Goal: Task Accomplishment & Management: Manage account settings

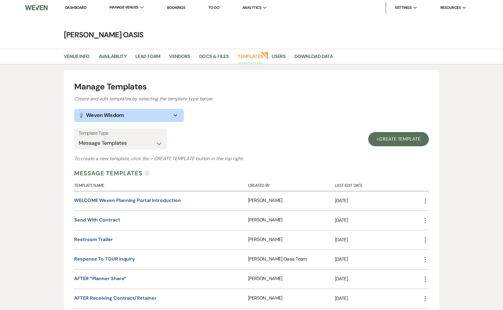
click at [80, 8] on link "Dashboard" at bounding box center [75, 7] width 21 height 5
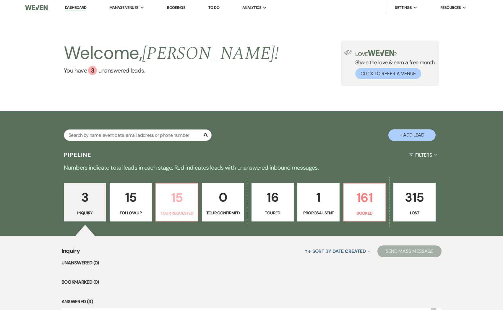
click at [182, 208] on link "15 Tour Requested" at bounding box center [177, 202] width 43 height 38
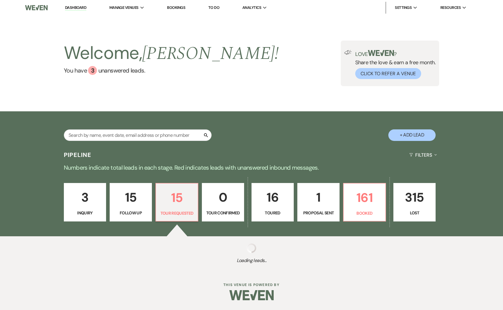
select select "2"
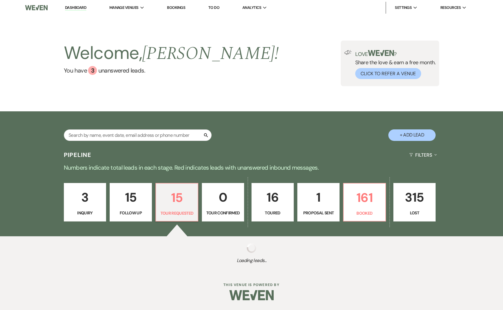
select select "2"
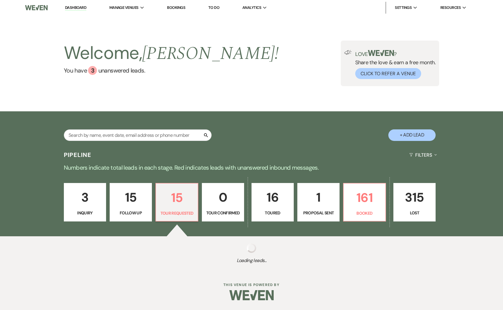
select select "2"
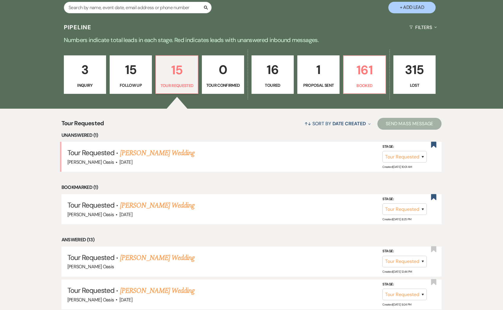
scroll to position [128, 0]
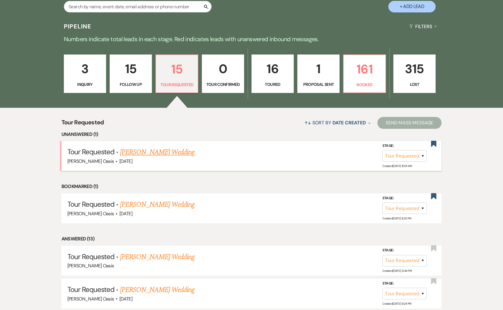
click at [177, 149] on link "[PERSON_NAME] Wedding" at bounding box center [157, 152] width 75 height 11
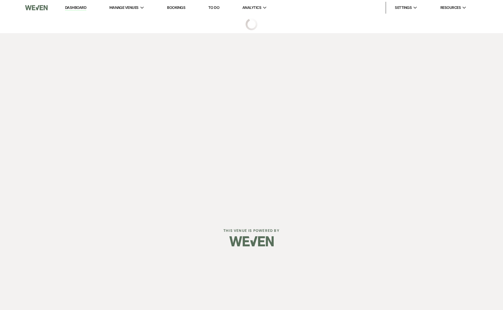
select select "2"
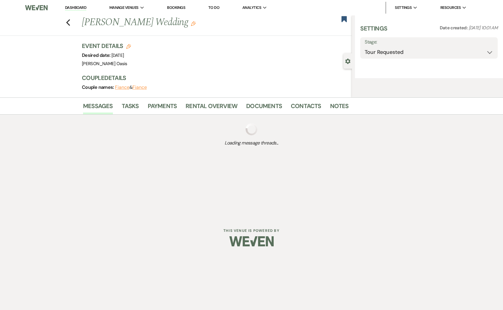
select select "5"
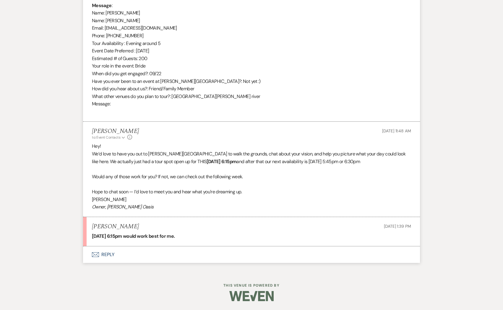
scroll to position [313, 0]
click at [158, 260] on button "Envelope Reply" at bounding box center [251, 254] width 337 height 17
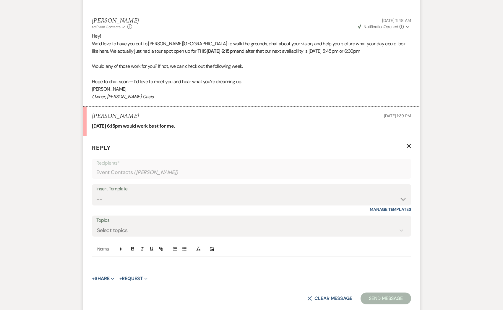
scroll to position [426, 0]
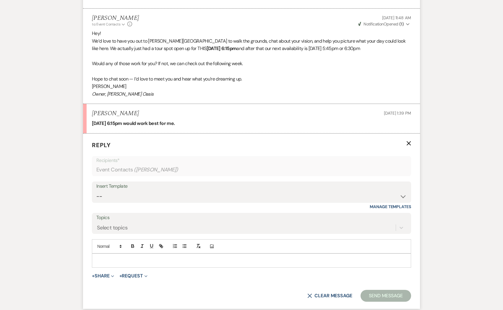
click at [140, 190] on div "Insert Template" at bounding box center [251, 186] width 310 height 9
drag, startPoint x: 163, startPoint y: 123, endPoint x: 91, endPoint y: 124, distance: 71.8
click at [91, 124] on li "[PERSON_NAME] [DATE] 1:39 PM [DATE] 6:15pm would work best for me." at bounding box center [251, 118] width 337 height 29
copy strong "[DATE] 6:15pm"
click at [102, 198] on select "-- WELCOME Weven Planning Portal Introduction Send With Contract Restroom Trail…" at bounding box center [251, 196] width 310 height 12
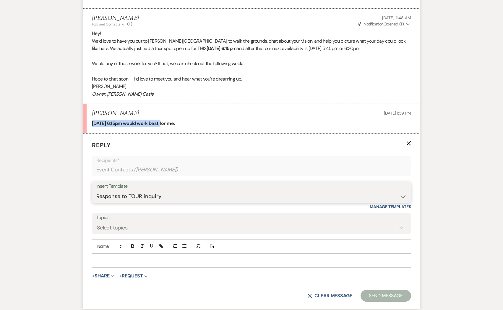
click at [96, 190] on select "-- WELCOME Weven Planning Portal Introduction Send With Contract Restroom Trail…" at bounding box center [251, 196] width 310 height 12
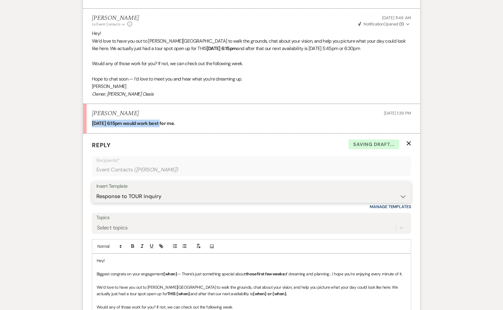
click at [119, 193] on select "-- WELCOME Weven Planning Portal Introduction Send With Contract Restroom Trail…" at bounding box center [251, 196] width 310 height 12
select select "2590"
click at [96, 190] on select "-- WELCOME Weven Planning Portal Introduction Send With Contract Restroom Trail…" at bounding box center [251, 196] width 310 height 12
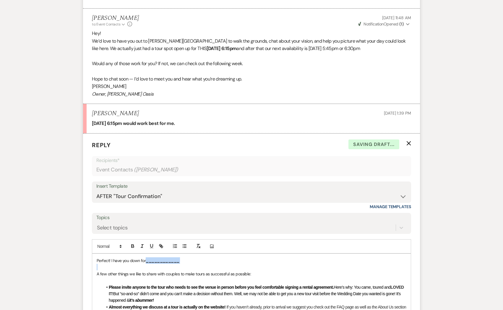
drag, startPoint x: 145, startPoint y: 262, endPoint x: 228, endPoint y: 263, distance: 83.1
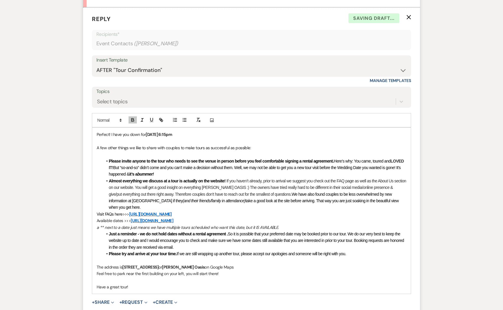
scroll to position [624, 0]
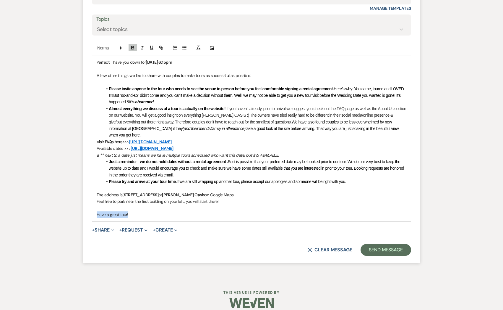
drag, startPoint x: 133, startPoint y: 206, endPoint x: -11, endPoint y: 209, distance: 144.0
click at [107, 211] on p "See yuou soon!" at bounding box center [252, 214] width 310 height 7
click at [385, 245] on button "Send Message" at bounding box center [386, 250] width 51 height 12
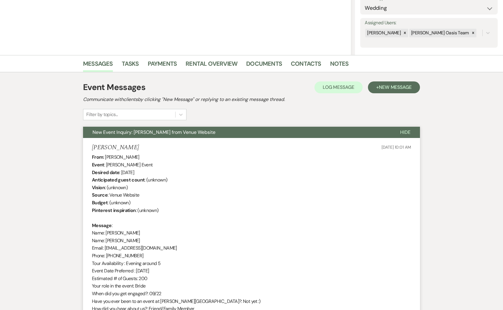
scroll to position [0, 0]
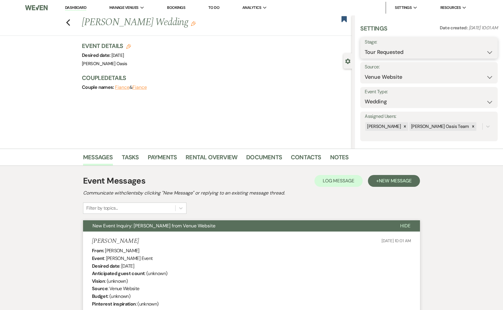
click at [367, 48] on select "Inquiry Follow Up Tour Requested Tour Confirmed Toured Proposal Sent Booked Lost" at bounding box center [429, 52] width 129 height 12
select select "4"
click at [365, 46] on select "Inquiry Follow Up Tour Requested Tour Confirmed Toured Proposal Sent Booked Lost" at bounding box center [429, 52] width 129 height 12
click at [490, 48] on button "Save" at bounding box center [483, 48] width 29 height 12
click at [345, 19] on use "button" at bounding box center [344, 19] width 5 height 6
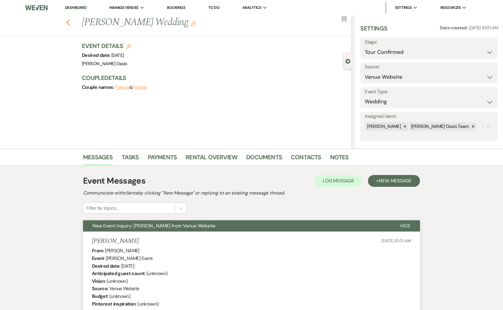
click at [68, 23] on use "button" at bounding box center [68, 22] width 4 height 7
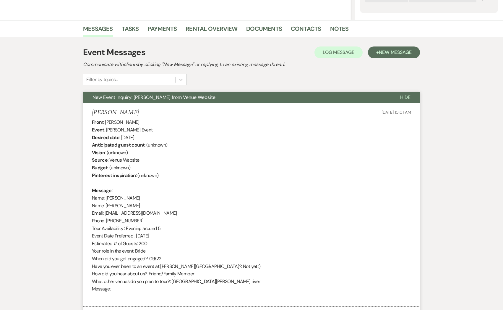
select select "2"
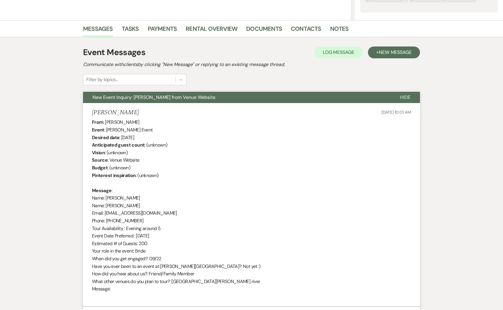
select select "2"
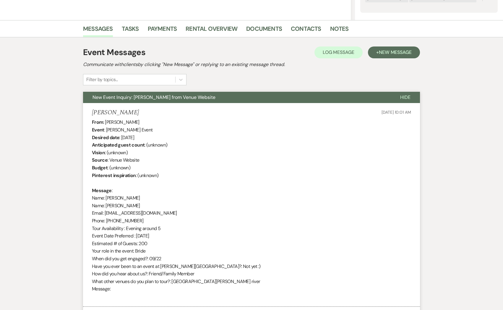
select select "2"
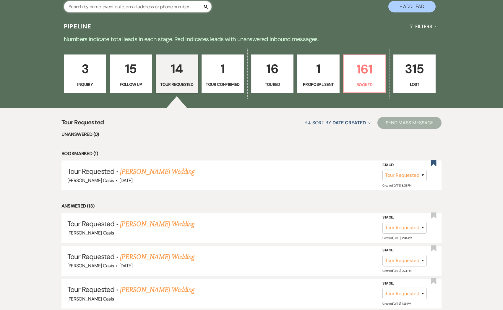
click at [112, 8] on input "text" at bounding box center [138, 7] width 148 height 12
type input "[PERSON_NAME]"
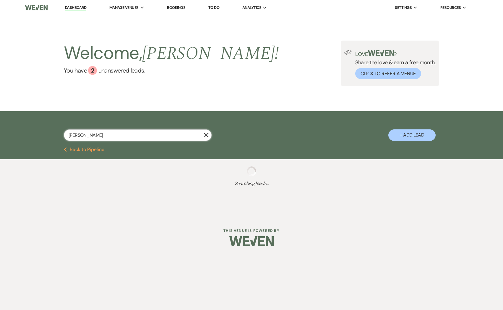
select select "5"
select select "8"
select select "6"
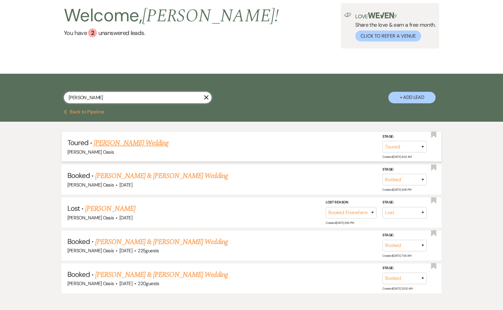
scroll to position [37, 0]
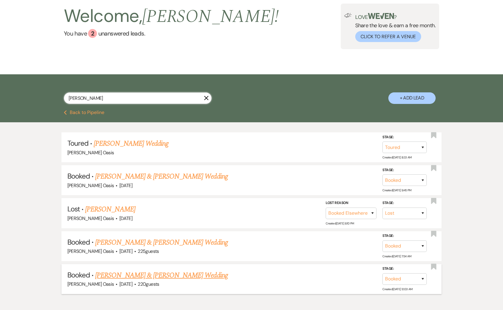
type input "[PERSON_NAME]"
click at [164, 274] on link "[PERSON_NAME] & [PERSON_NAME] Wedding" at bounding box center [161, 275] width 132 height 11
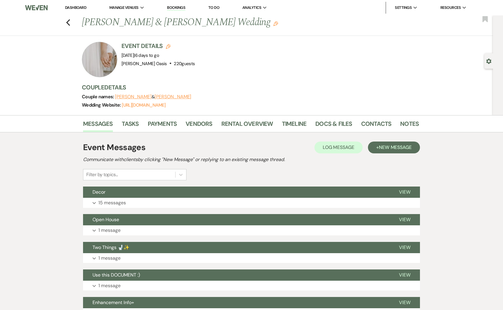
click at [79, 7] on link "Dashboard" at bounding box center [75, 7] width 21 height 5
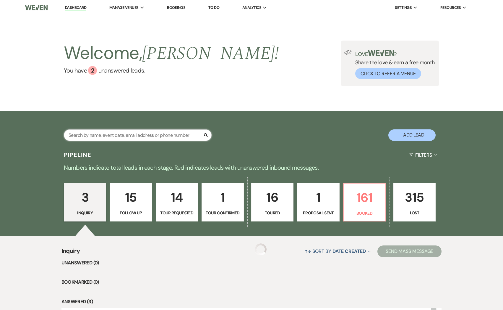
click at [154, 135] on input "text" at bounding box center [138, 135] width 148 height 12
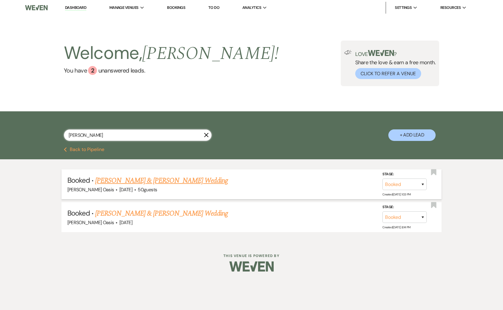
type input "[PERSON_NAME]"
click at [155, 178] on link "[PERSON_NAME] & [PERSON_NAME] Wedding" at bounding box center [161, 180] width 132 height 11
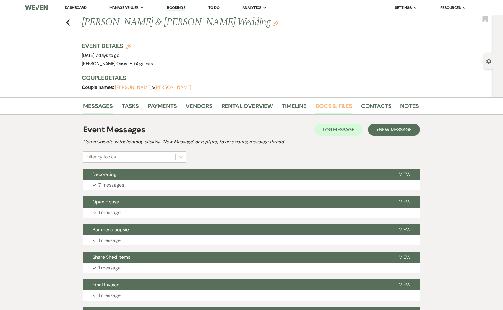
click at [319, 109] on link "Docs & Files" at bounding box center [333, 107] width 37 height 13
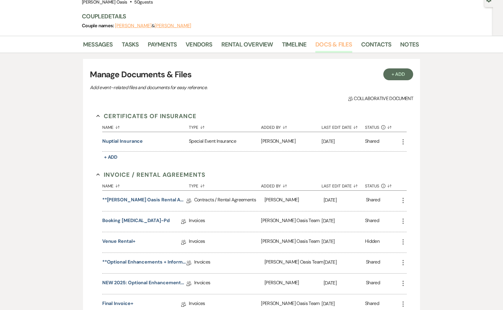
scroll to position [82, 0]
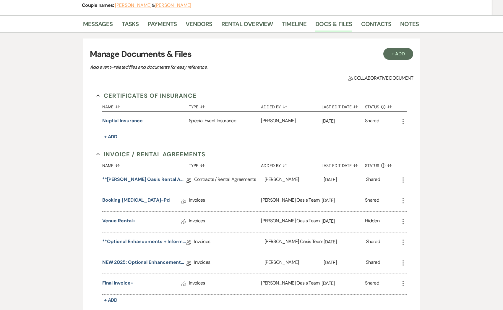
click at [402, 241] on icon "More" at bounding box center [403, 241] width 7 height 7
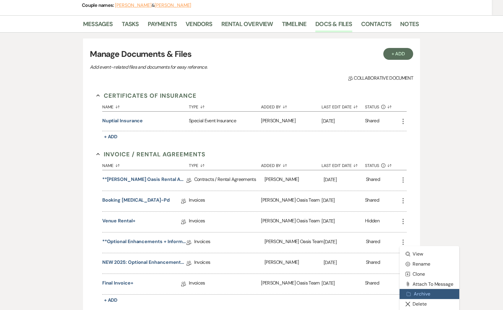
click at [413, 294] on button "Archive Archive" at bounding box center [430, 294] width 60 height 10
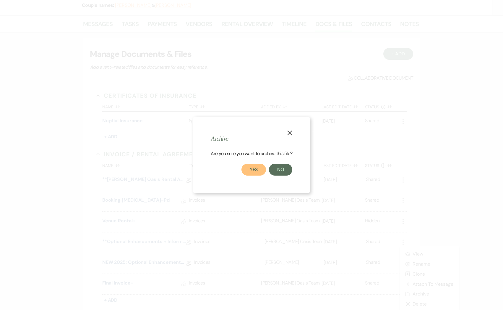
click at [250, 168] on button "Yes" at bounding box center [254, 170] width 25 height 12
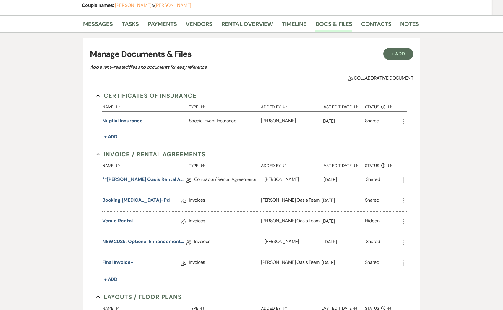
click at [400, 242] on icon "More" at bounding box center [403, 241] width 7 height 7
click at [104, 245] on link "NEW 2025: Optional Enhancements + Information" at bounding box center [144, 242] width 84 height 9
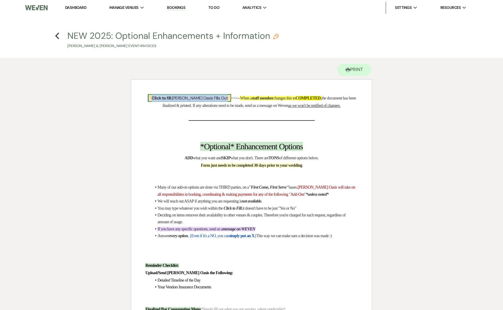
click at [174, 99] on span "Click to fill: [PERSON_NAME] Oasis Fills Out" at bounding box center [189, 98] width 83 height 8
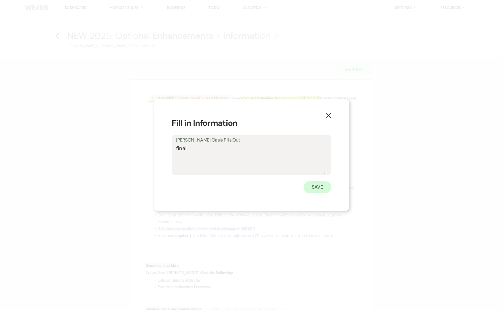
type textarea "final"
click at [308, 188] on button "Save" at bounding box center [318, 187] width 28 height 12
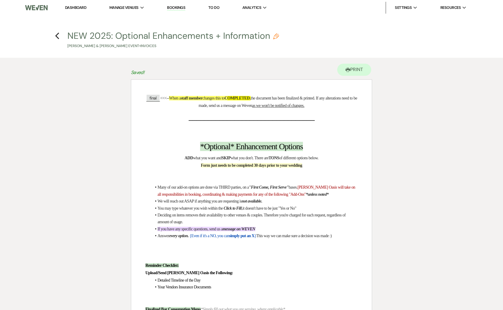
click at [127, 40] on button "NEW 2025: Optional Enhancements + Information Pencil [PERSON_NAME] & [PERSON_NA…" at bounding box center [173, 39] width 212 height 17
select select "22"
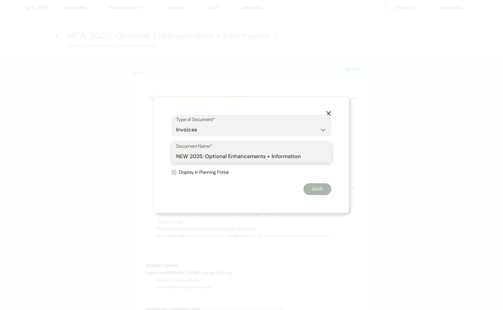
click at [228, 157] on input "NEW 2025: Optional Enhancements + Information" at bounding box center [251, 156] width 151 height 12
type input "finalized"
click at [315, 186] on button "Save" at bounding box center [318, 189] width 28 height 12
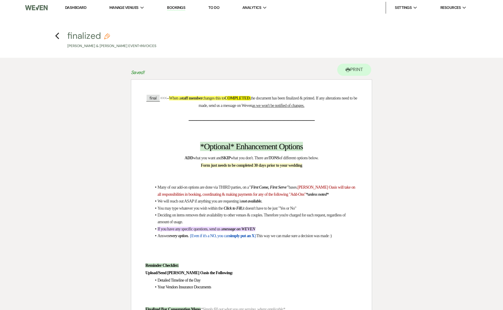
click at [52, 38] on h4 "Previous finalized Pencil [PERSON_NAME] & [PERSON_NAME] Event • Invoices" at bounding box center [252, 39] width 426 height 19
click at [55, 37] on icon "Previous" at bounding box center [57, 35] width 4 height 7
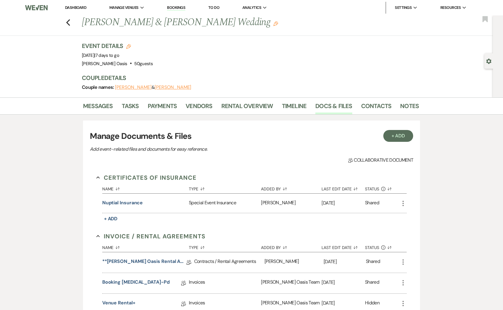
scroll to position [82, 0]
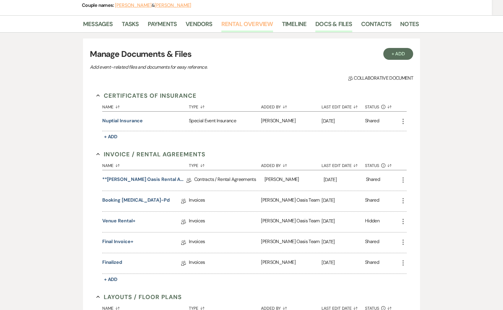
click at [246, 27] on link "Rental Overview" at bounding box center [247, 25] width 52 height 13
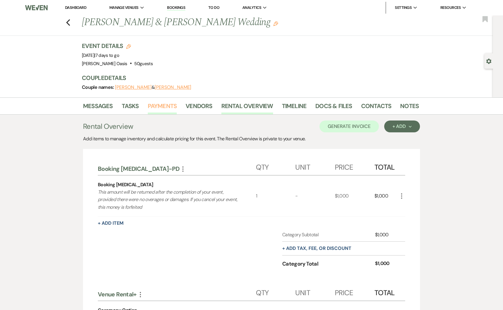
click at [169, 106] on link "Payments" at bounding box center [162, 107] width 29 height 13
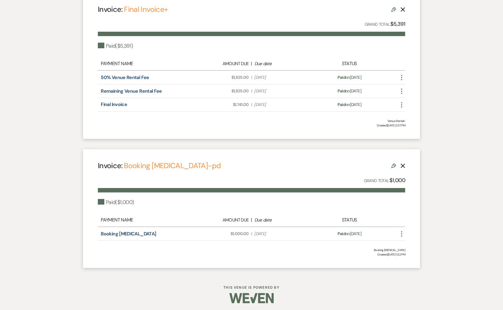
scroll to position [182, 0]
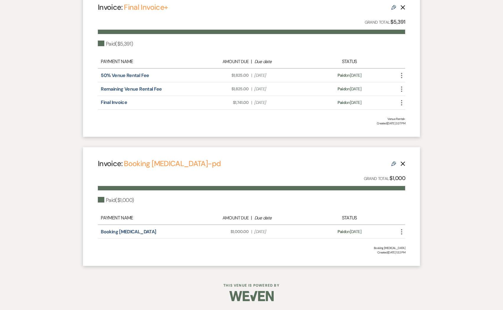
click at [394, 166] on div "Edit Delete" at bounding box center [398, 163] width 14 height 7
click at [392, 164] on icon "Edit" at bounding box center [393, 163] width 5 height 5
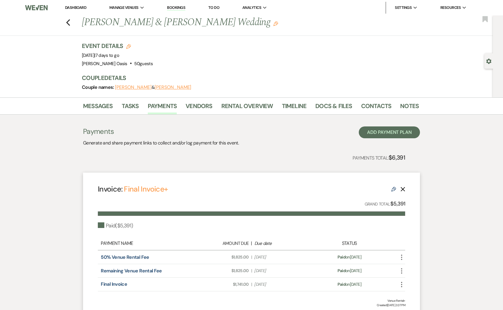
select select "12758"
select select "1"
select select "true"
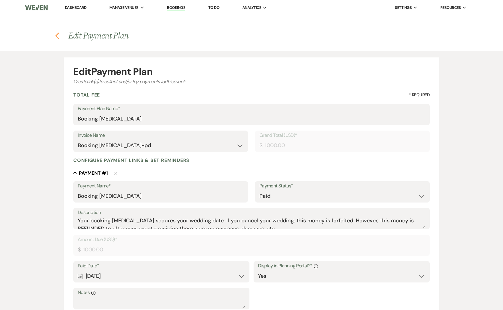
click at [57, 36] on icon "Previous" at bounding box center [57, 35] width 4 height 7
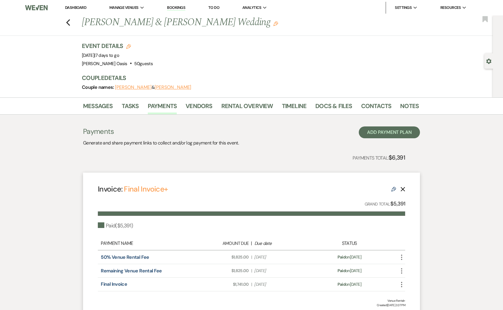
click at [392, 191] on use at bounding box center [393, 189] width 5 height 5
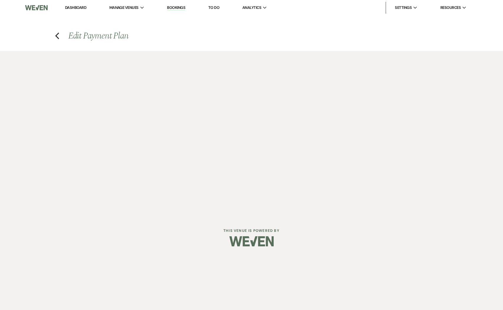
select select "28101"
select select "1"
select select "true"
select select "1"
select select "true"
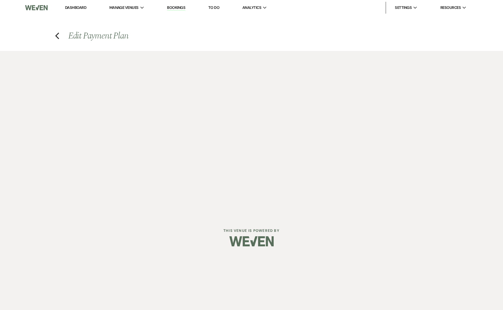
select select "1"
select select "true"
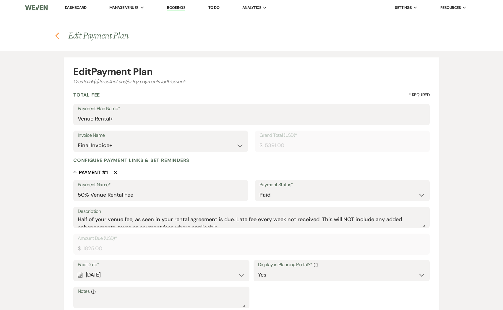
click at [55, 33] on icon "Previous" at bounding box center [57, 35] width 4 height 7
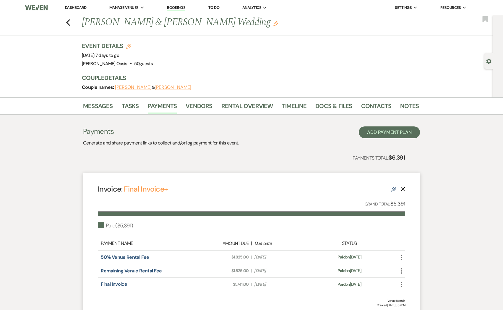
click at [79, 8] on link "Dashboard" at bounding box center [75, 7] width 21 height 5
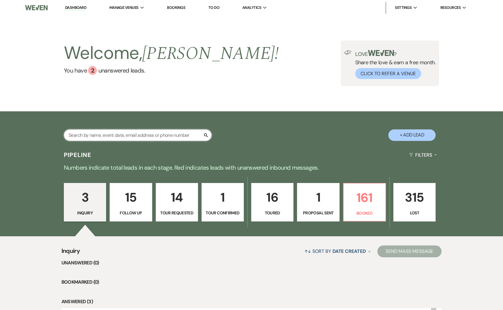
click at [154, 131] on input "text" at bounding box center [138, 135] width 148 height 12
type input "[PERSON_NAME]"
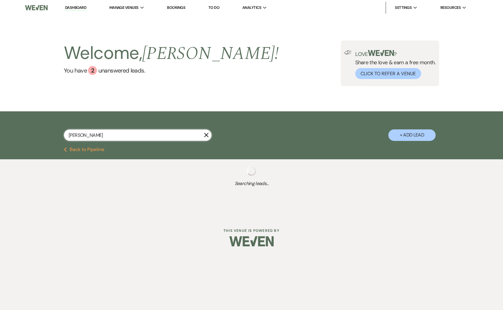
select select "8"
select select "6"
select select "8"
select select "5"
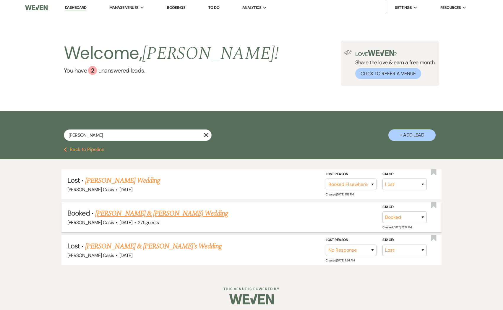
click at [154, 215] on link "[PERSON_NAME] & [PERSON_NAME] Wedding" at bounding box center [161, 213] width 132 height 11
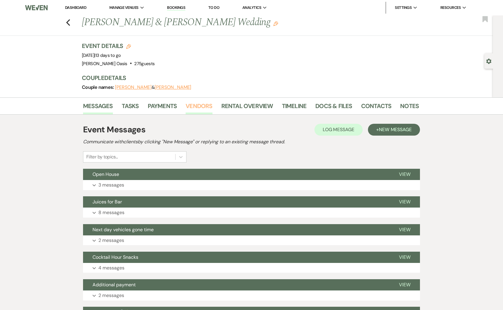
click at [194, 103] on link "Vendors" at bounding box center [199, 107] width 27 height 13
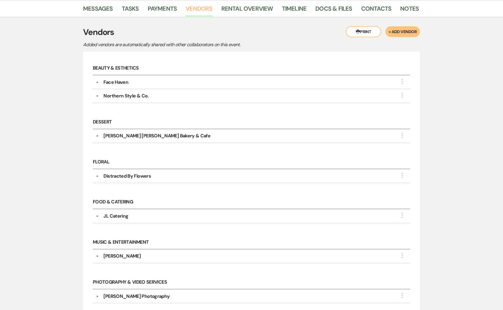
scroll to position [98, 0]
click at [114, 254] on div "[PERSON_NAME]" at bounding box center [121, 255] width 37 height 7
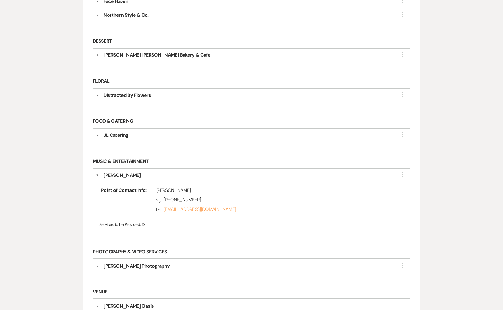
scroll to position [0, 0]
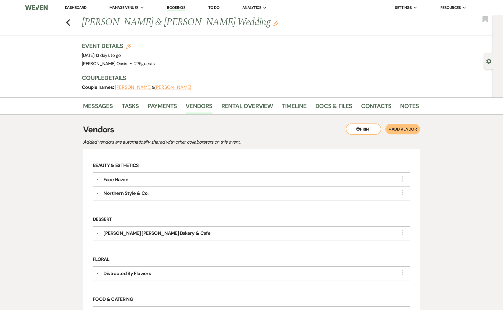
click at [74, 7] on link "Dashboard" at bounding box center [75, 7] width 21 height 5
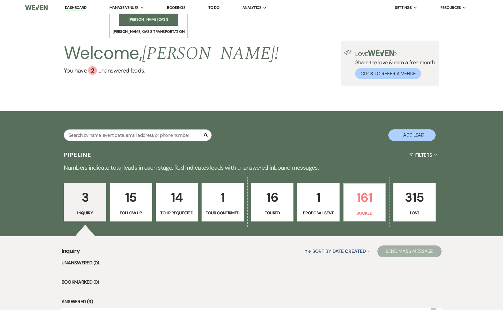
click at [130, 17] on li "[PERSON_NAME] Oasis" at bounding box center [148, 20] width 53 height 6
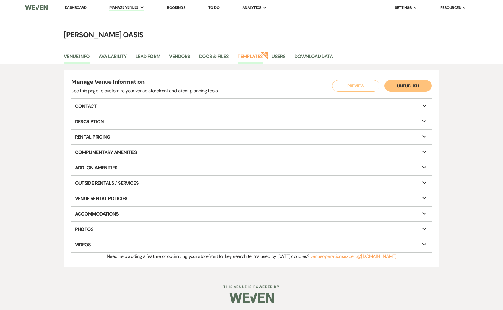
click at [255, 60] on link "Templates" at bounding box center [250, 58] width 25 height 11
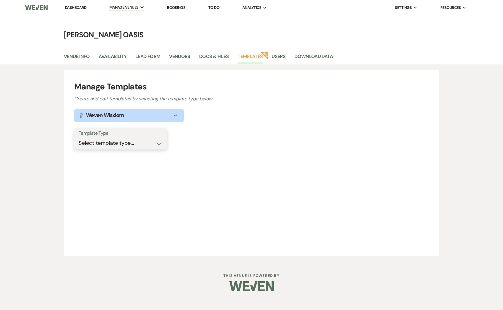
click at [126, 143] on select "Select template type... Task List Message Templates Payment Plan Inventory Item…" at bounding box center [121, 143] width 84 height 12
select select "Message Templates"
click at [79, 137] on select "Select template type... Task List Message Templates Payment Plan Inventory Item…" at bounding box center [121, 143] width 84 height 12
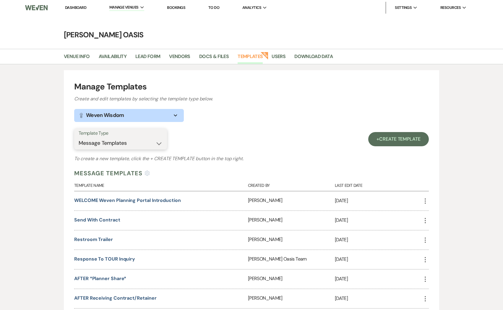
click at [102, 142] on select "Select template type... Task List Message Templates Payment Plan Inventory Item…" at bounding box center [121, 143] width 84 height 12
click at [213, 58] on link "Docs & Files" at bounding box center [214, 58] width 30 height 11
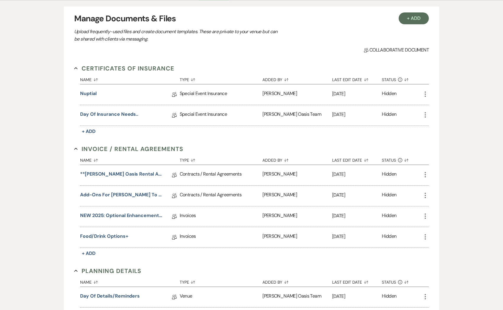
scroll to position [64, 0]
click at [148, 212] on link "NEW 2025: Optional Enhancements + Information" at bounding box center [122, 215] width 84 height 9
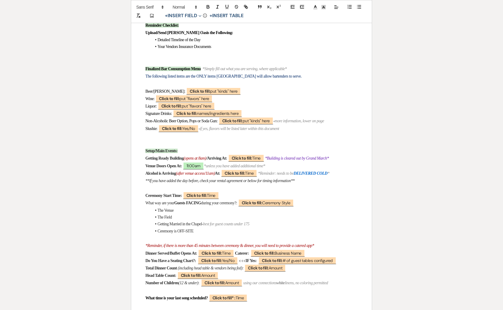
scroll to position [352, 0]
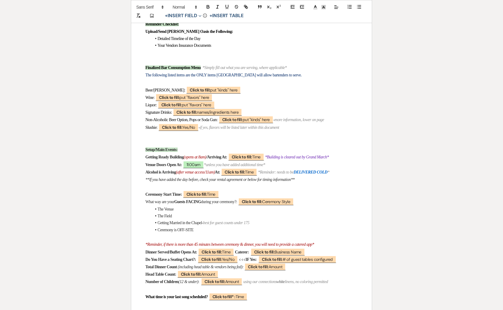
click at [207, 233] on li "Ceremony is OFF-SITE" at bounding box center [254, 229] width 206 height 7
click at [324, 205] on p "What way are your Guests FACING during your ceremony?: ﻿ Click to fill: Ceremon…" at bounding box center [251, 201] width 212 height 7
click at [209, 233] on li "Ceremony is OFF-SITE" at bounding box center [254, 229] width 206 height 7
click at [326, 205] on p "What way are your Guests FACING during your ceremony?: ﻿ Click to fill: Ceremon…" at bounding box center [251, 201] width 212 height 7
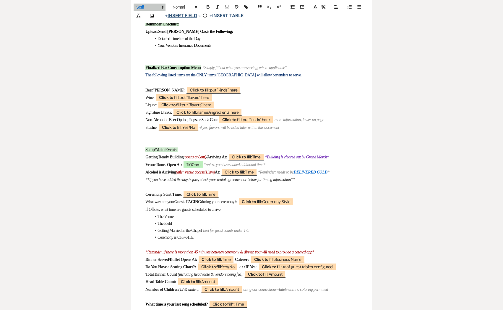
click at [192, 13] on button "+ Insert Field Expand" at bounding box center [183, 15] width 41 height 7
click at [194, 31] on button "Standard Field" at bounding box center [184, 28] width 44 height 11
select select "owner"
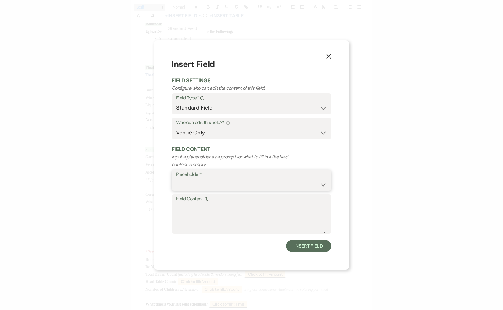
click at [233, 179] on select "Custom Placeholder Date Time Name Location Venue Name Type Number Budget Addres…" at bounding box center [251, 184] width 151 height 12
select select "Time"
click at [176, 178] on select "Custom Placeholder Date Time Name Location Venue Name Type Number Budget Addres…" at bounding box center [251, 184] width 151 height 12
click at [315, 245] on button "Insert Field" at bounding box center [308, 246] width 45 height 12
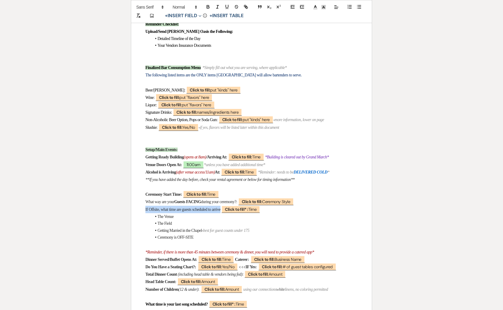
drag, startPoint x: 144, startPoint y: 217, endPoint x: 227, endPoint y: 213, distance: 83.1
click at [206, 6] on icon "button" at bounding box center [207, 6] width 5 height 5
click at [199, 86] on p at bounding box center [251, 82] width 212 height 7
